Goal: Task Accomplishment & Management: Manage account settings

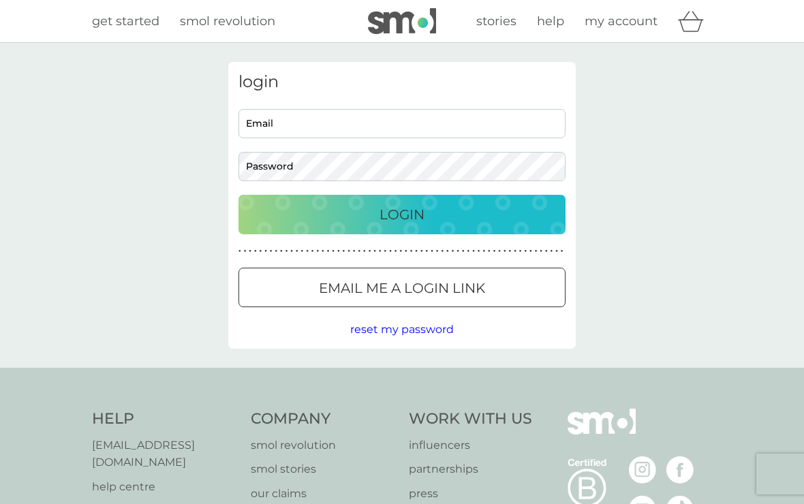
click at [472, 122] on input "Email" at bounding box center [402, 123] width 327 height 29
type input "peter500248@gmail.com"
click at [402, 214] on button "Login" at bounding box center [402, 215] width 327 height 40
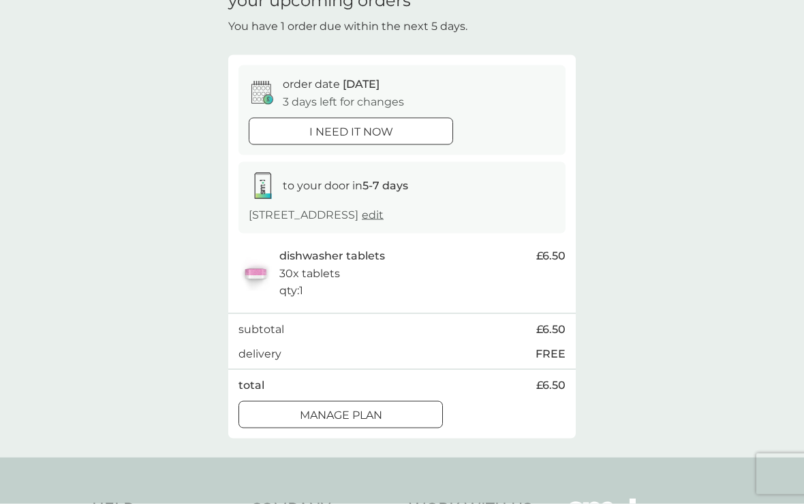
scroll to position [71, 0]
click at [361, 408] on div at bounding box center [340, 415] width 49 height 14
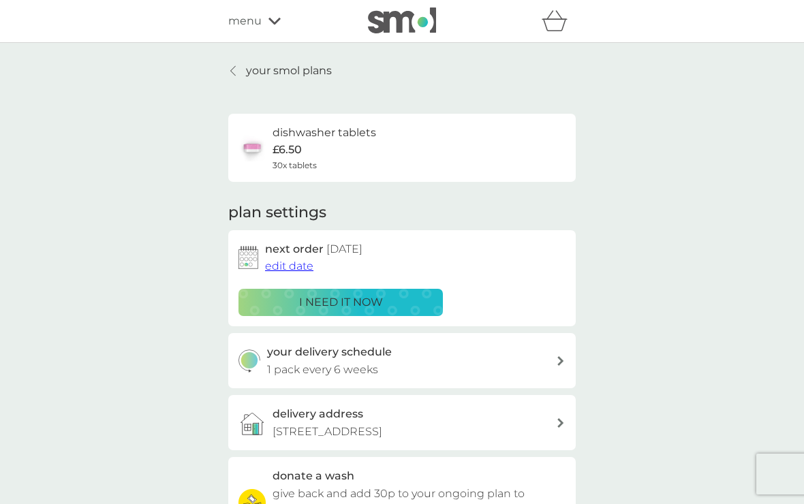
click at [283, 268] on span "edit date" at bounding box center [289, 266] width 48 height 13
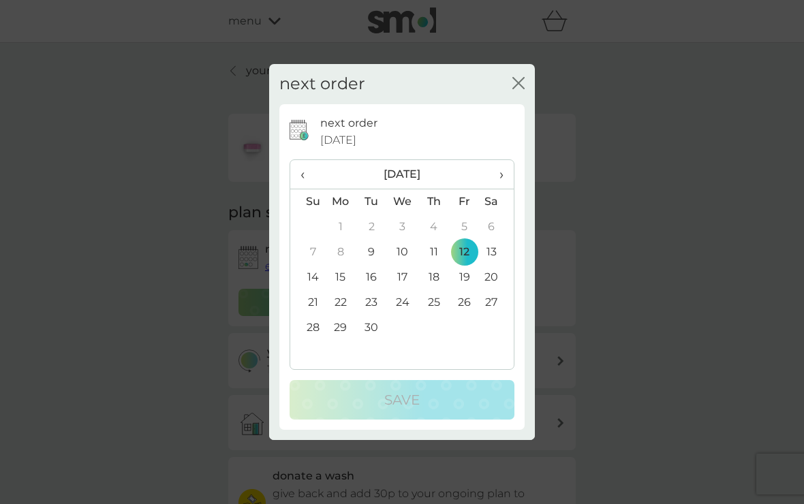
click at [497, 185] on span "›" at bounding box center [497, 174] width 14 height 29
click at [495, 189] on span "›" at bounding box center [497, 174] width 14 height 29
click at [339, 288] on td "10" at bounding box center [340, 277] width 31 height 25
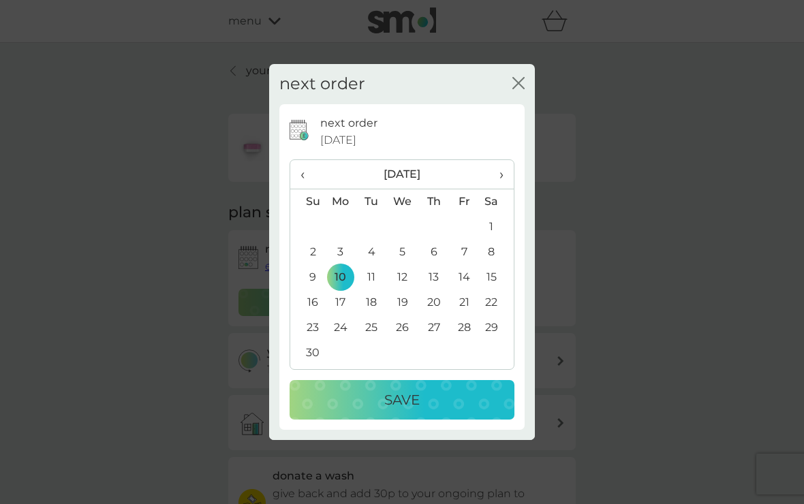
click at [408, 401] on p "Save" at bounding box center [401, 400] width 35 height 22
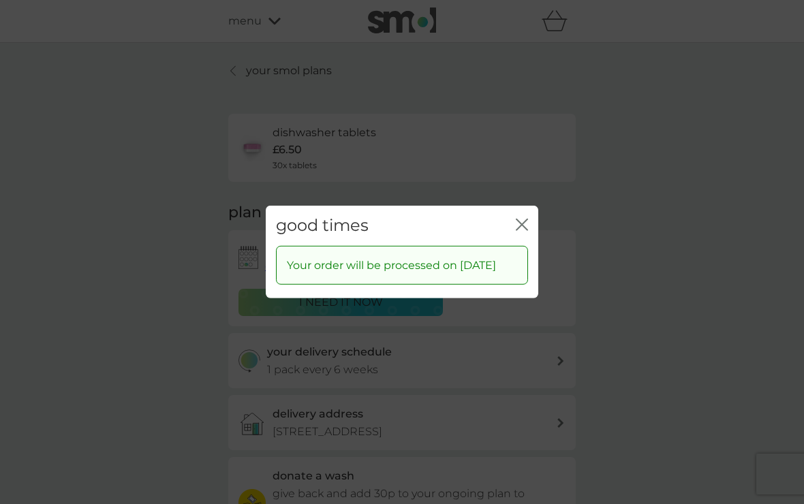
click at [524, 227] on icon "close" at bounding box center [524, 224] width 5 height 11
